Goal: Check status: Check status

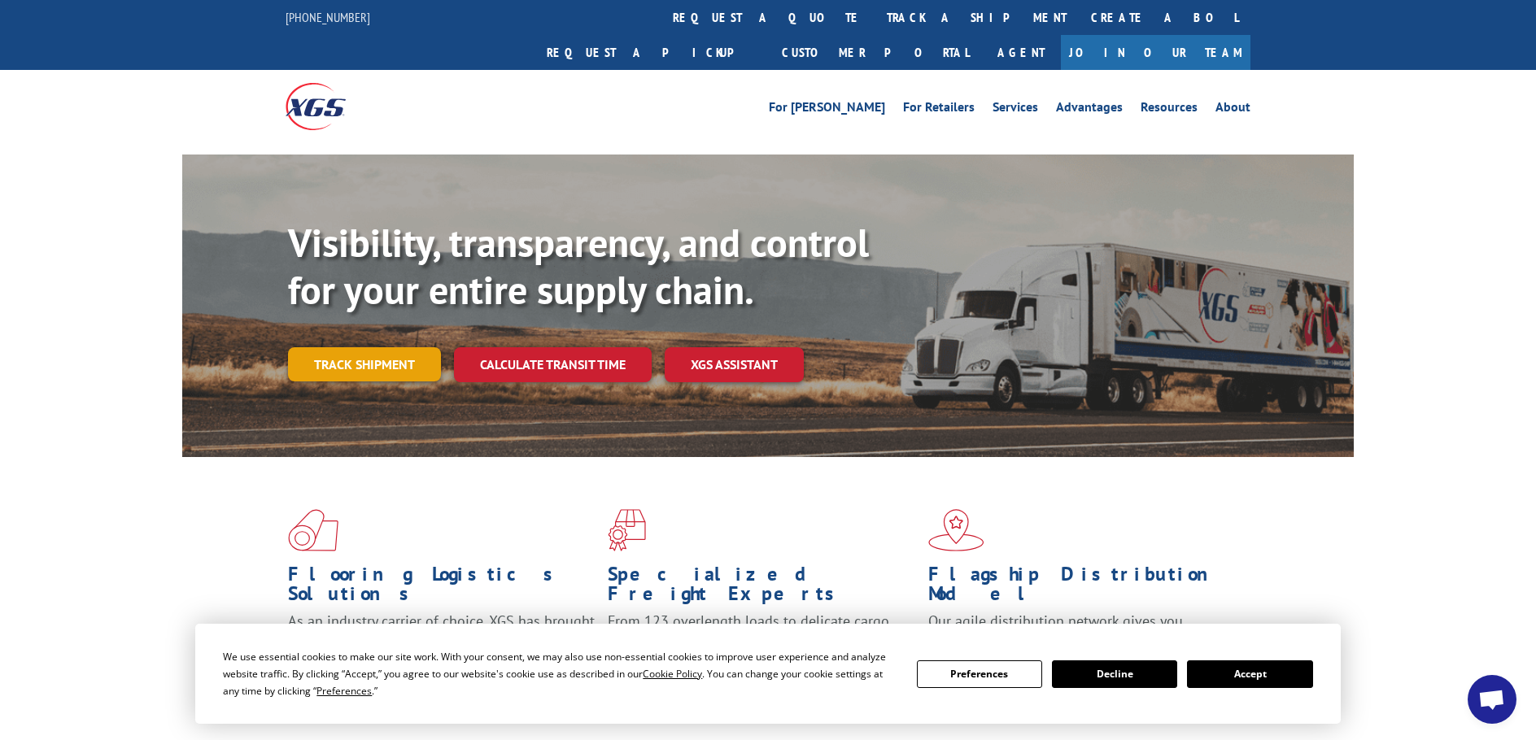
click at [384, 347] on link "Track shipment" at bounding box center [364, 364] width 153 height 34
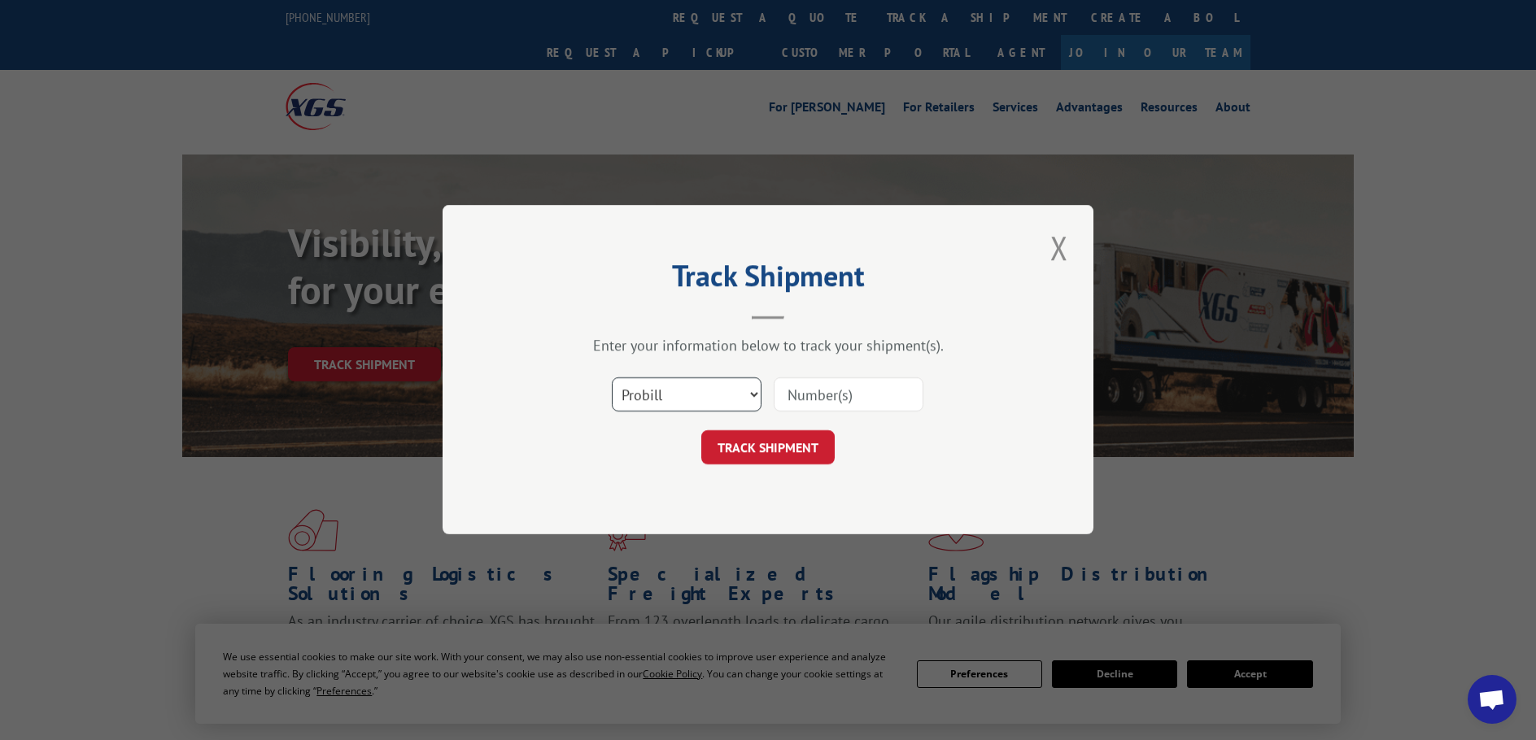
click at [685, 398] on select "Select category... Probill BOL PO" at bounding box center [687, 395] width 150 height 34
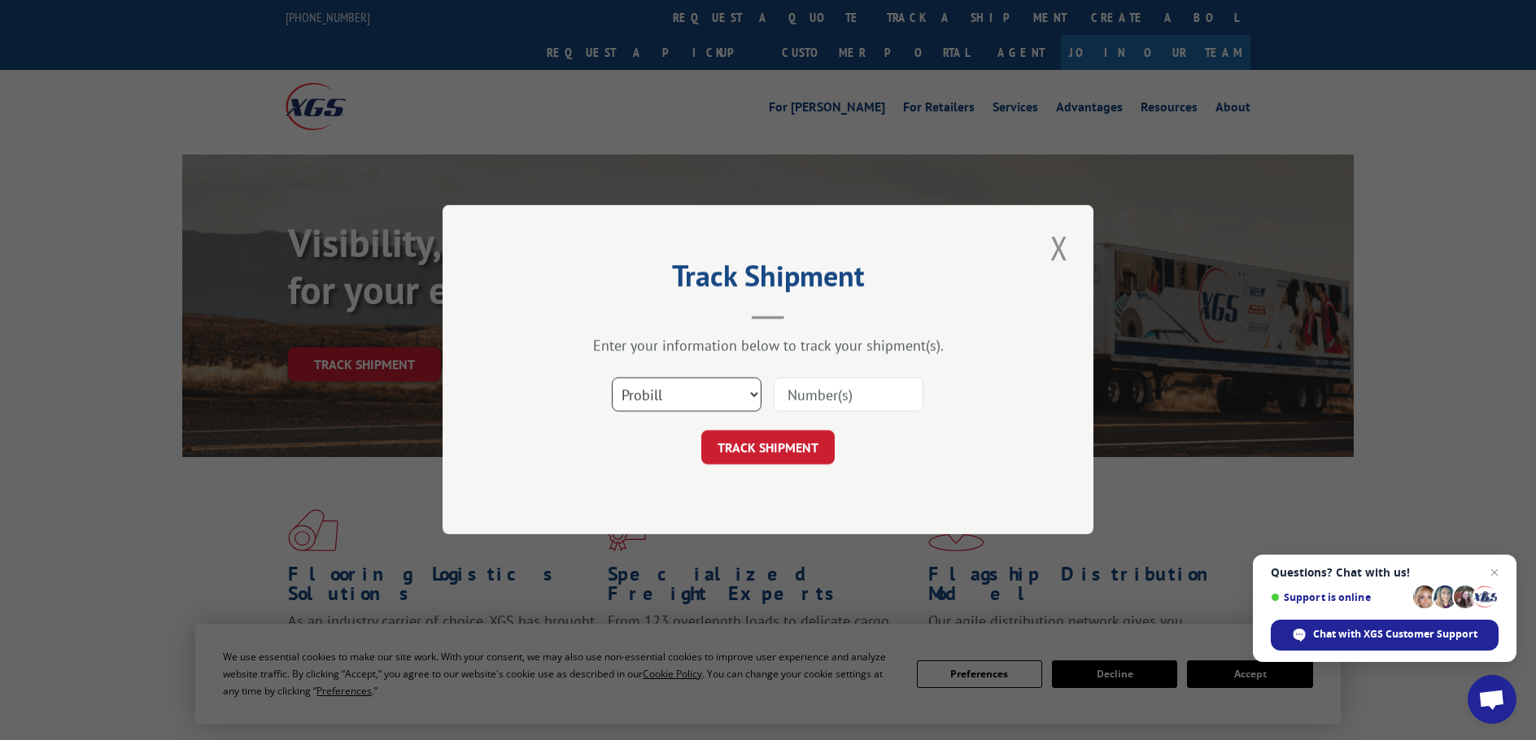
select select "bol"
click at [612, 378] on select "Select category... Probill BOL PO" at bounding box center [687, 395] width 150 height 34
paste input "27522490"
type input "27522490"
click at [773, 440] on button "TRACK SHIPMENT" at bounding box center [767, 448] width 133 height 34
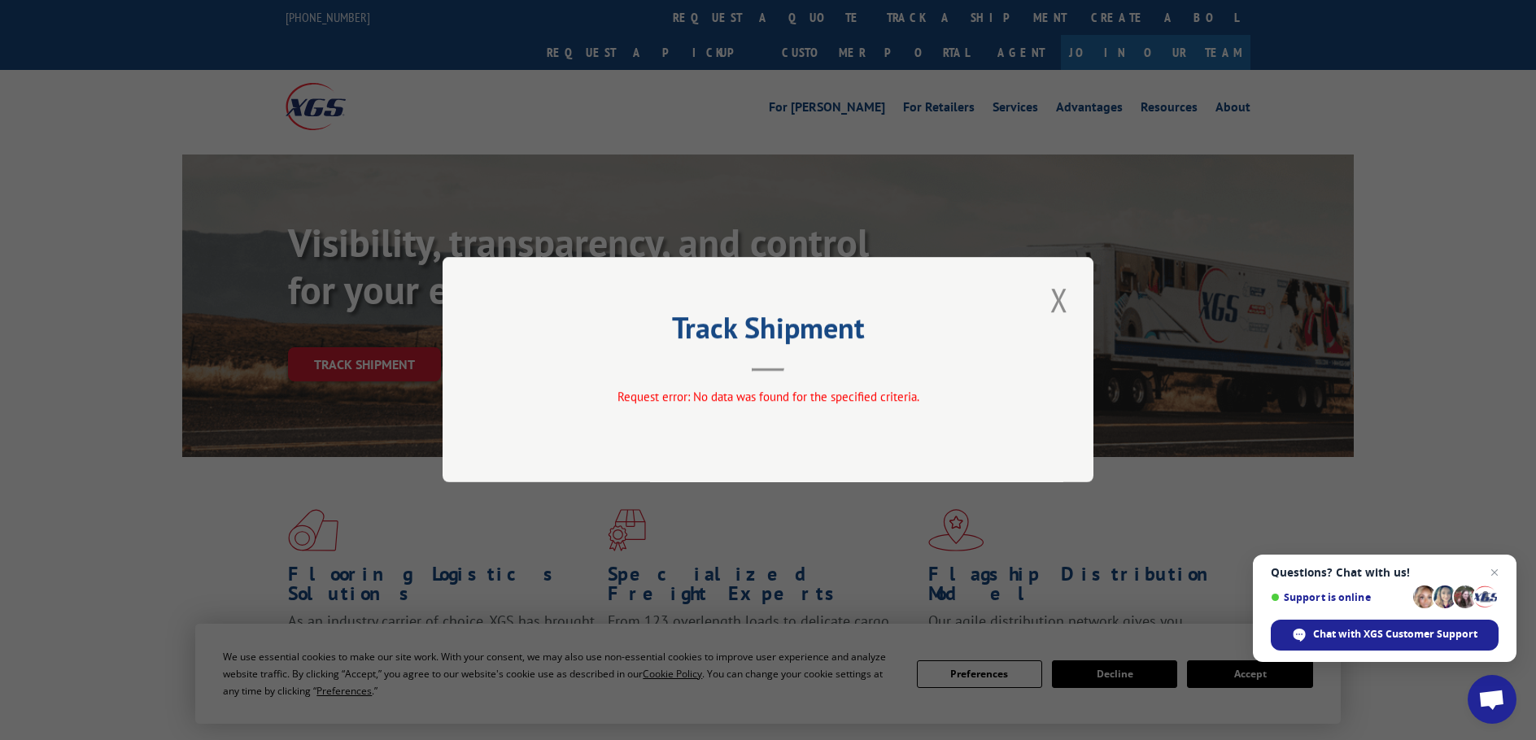
click at [1058, 295] on button "Close modal" at bounding box center [1059, 299] width 28 height 45
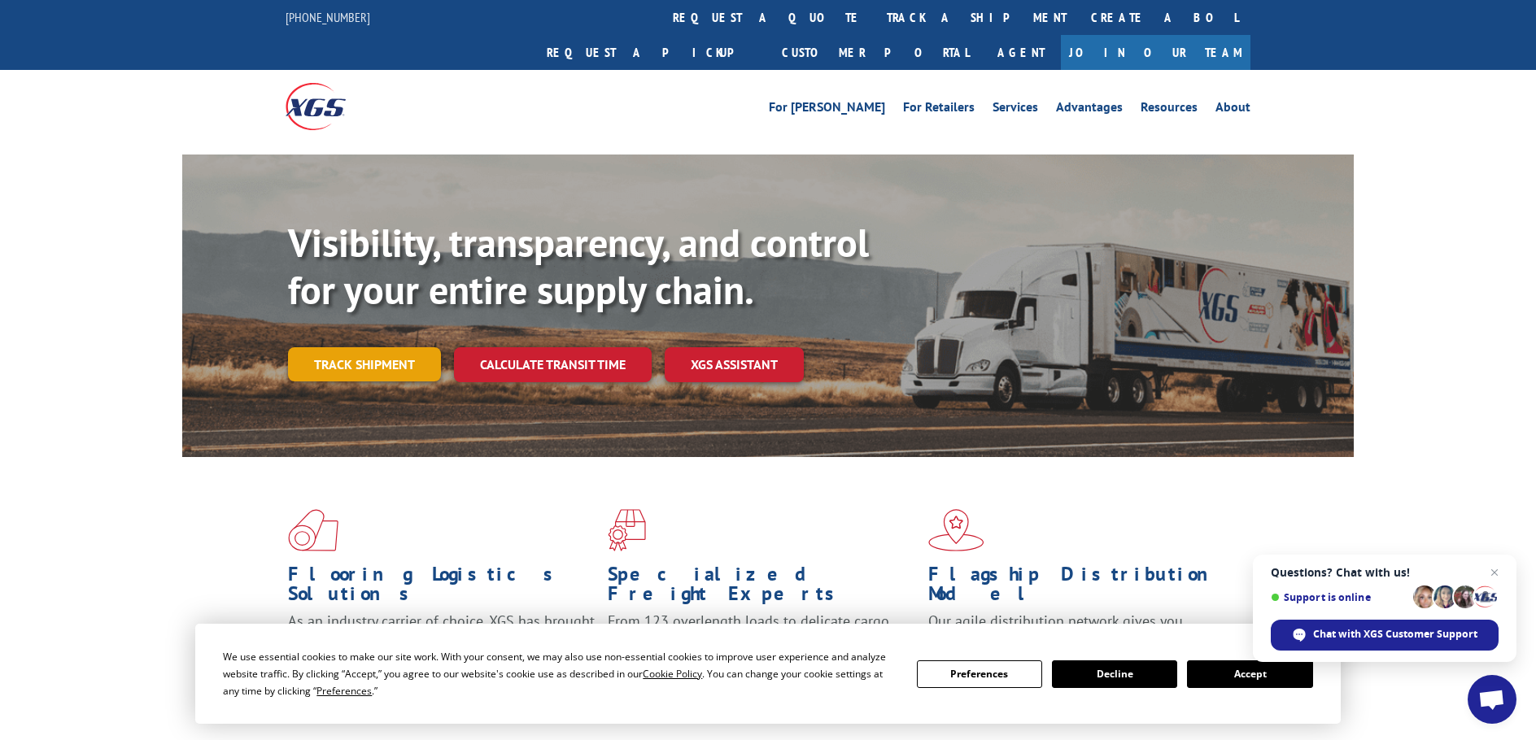
click at [345, 347] on link "Track shipment" at bounding box center [364, 364] width 153 height 34
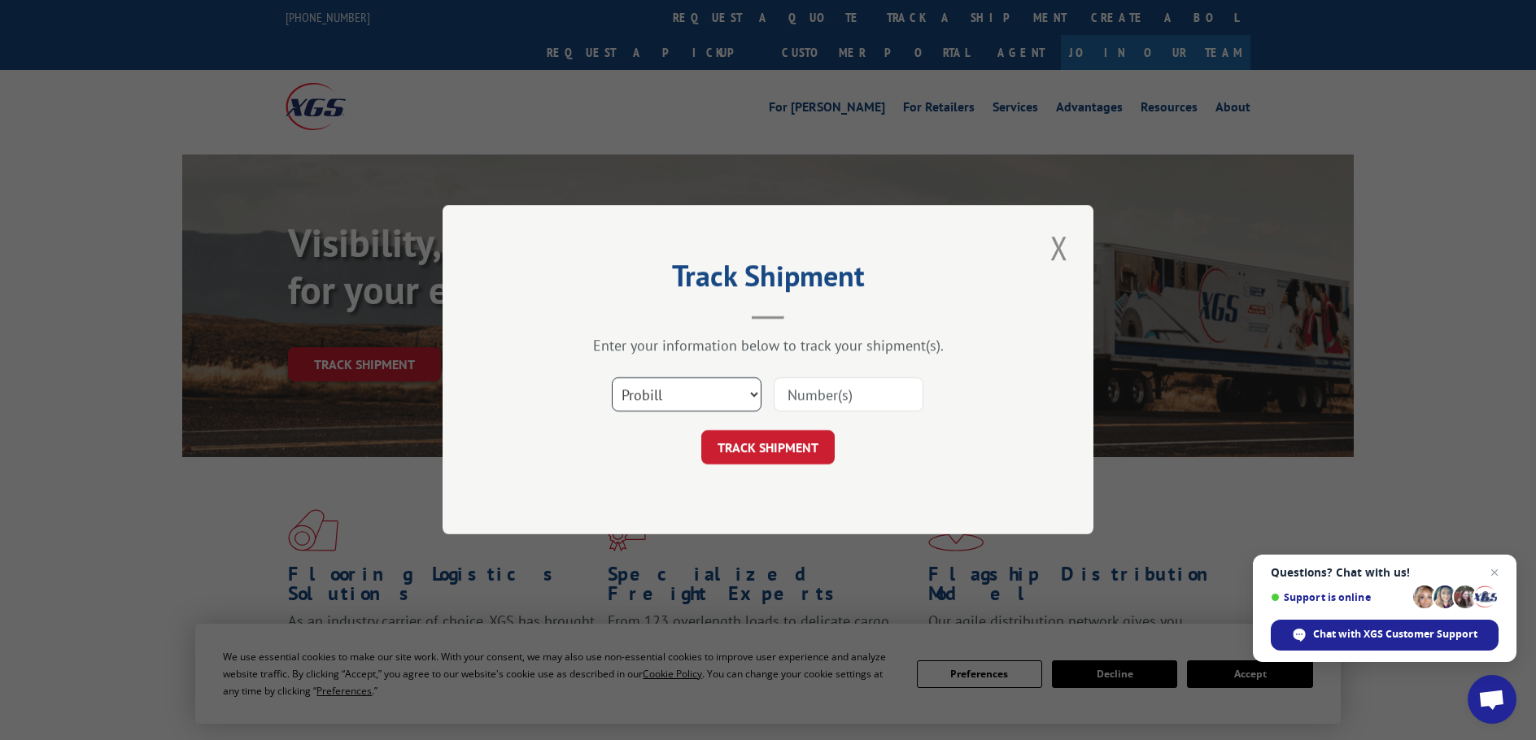
click at [677, 399] on select "Select category... Probill BOL PO" at bounding box center [687, 395] width 150 height 34
select select "bol"
click at [612, 378] on select "Select category... Probill BOL PO" at bounding box center [687, 395] width 150 height 34
paste input "421308"
type input "421308"
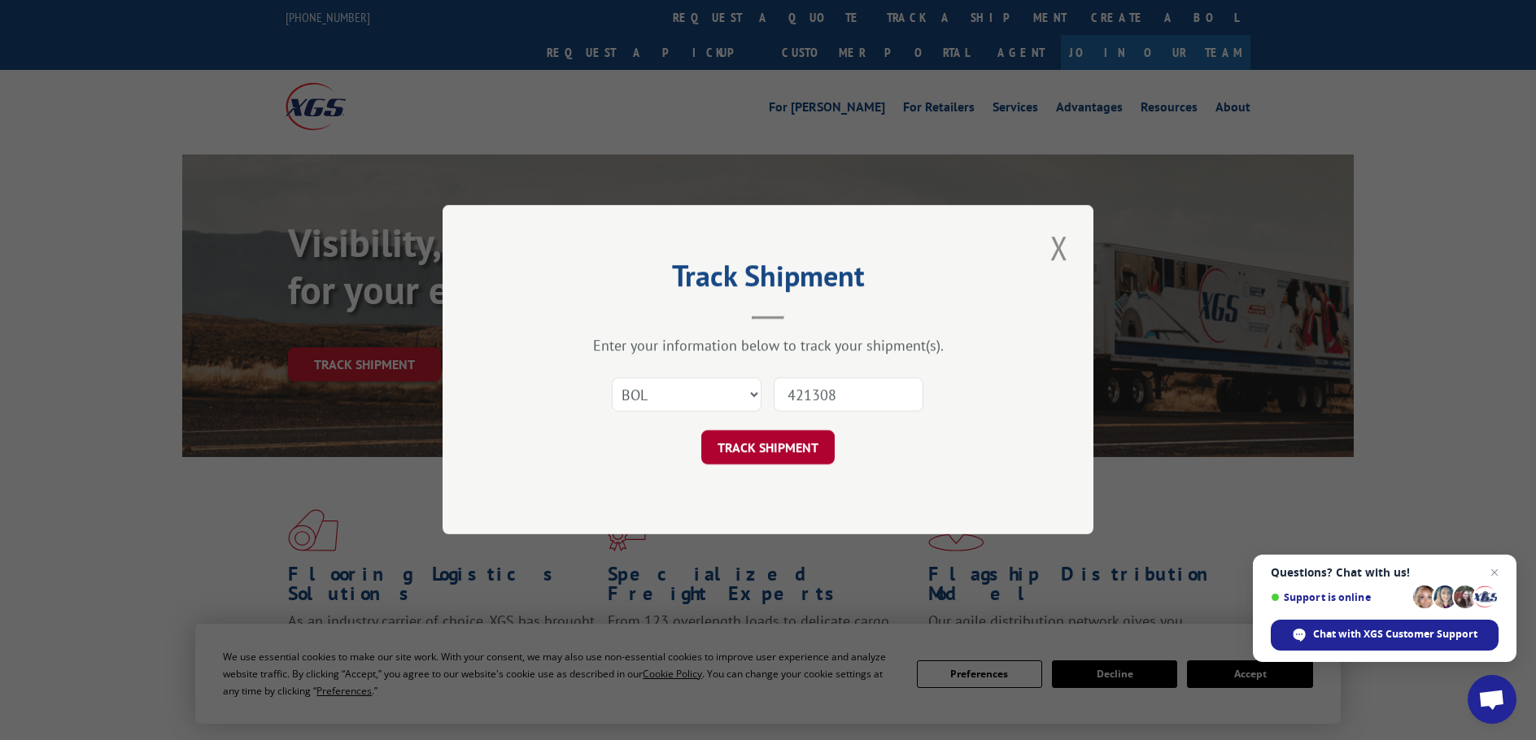
click at [769, 439] on button "TRACK SHIPMENT" at bounding box center [767, 448] width 133 height 34
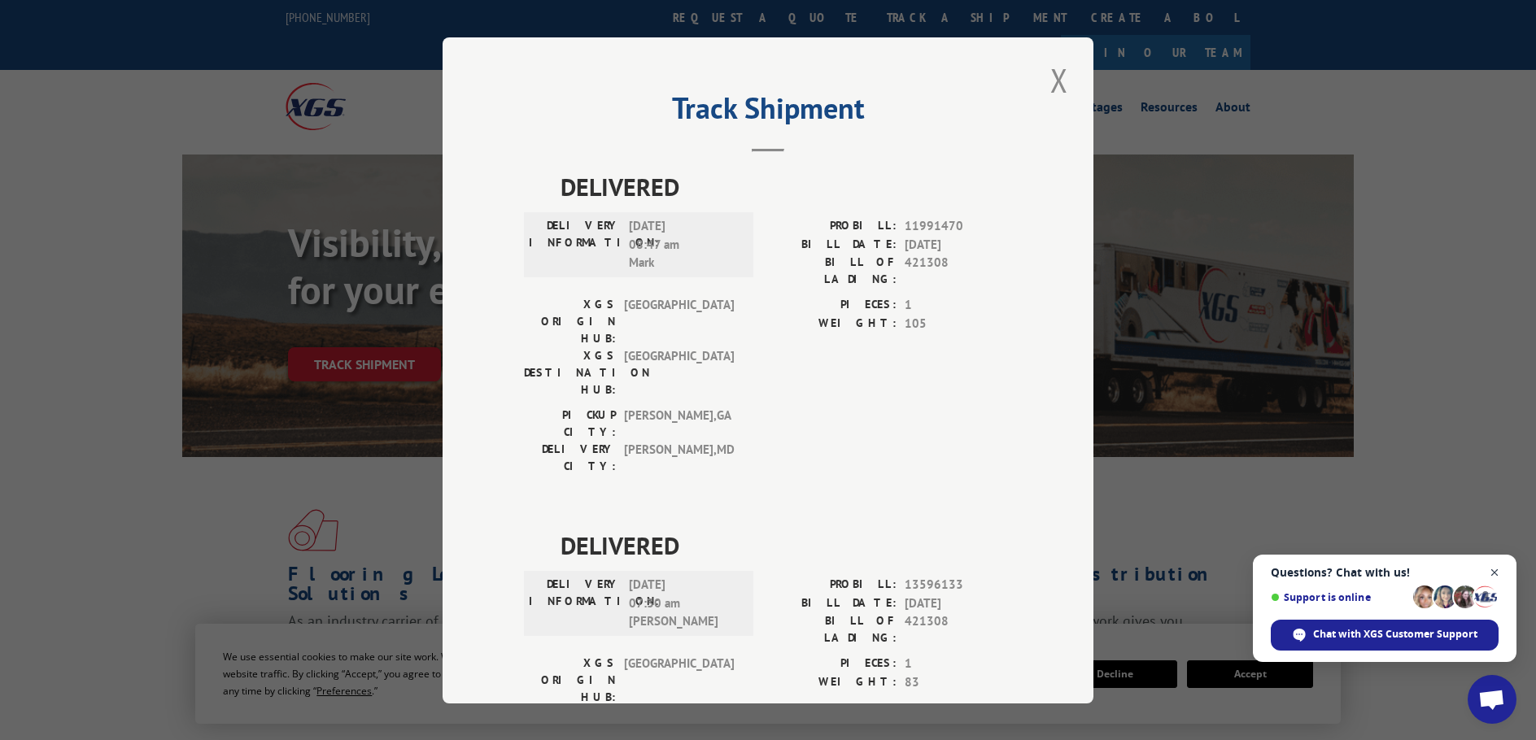
click at [1495, 569] on span "Open chat" at bounding box center [1495, 573] width 20 height 20
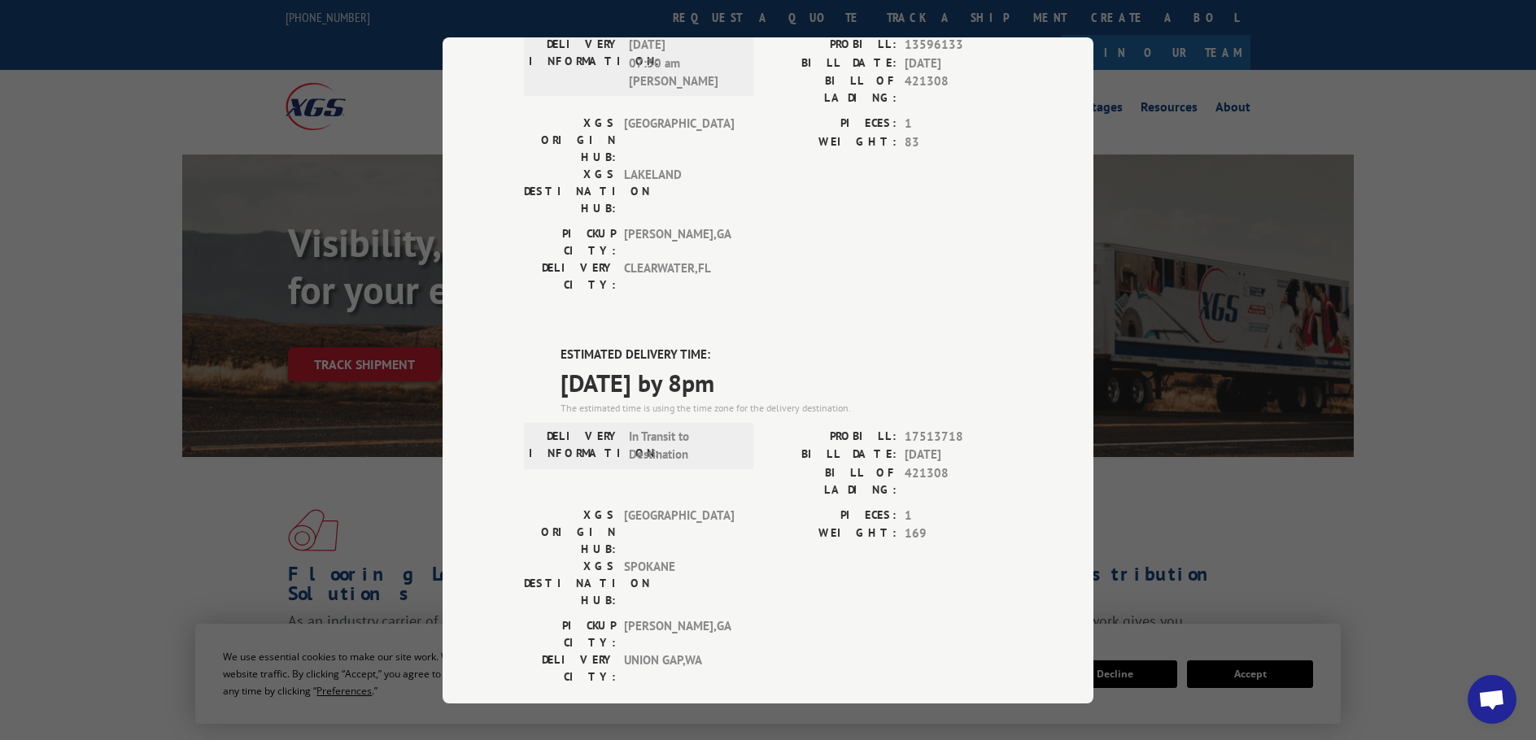
scroll to position [569, 0]
